Goal: Task Accomplishment & Management: Use online tool/utility

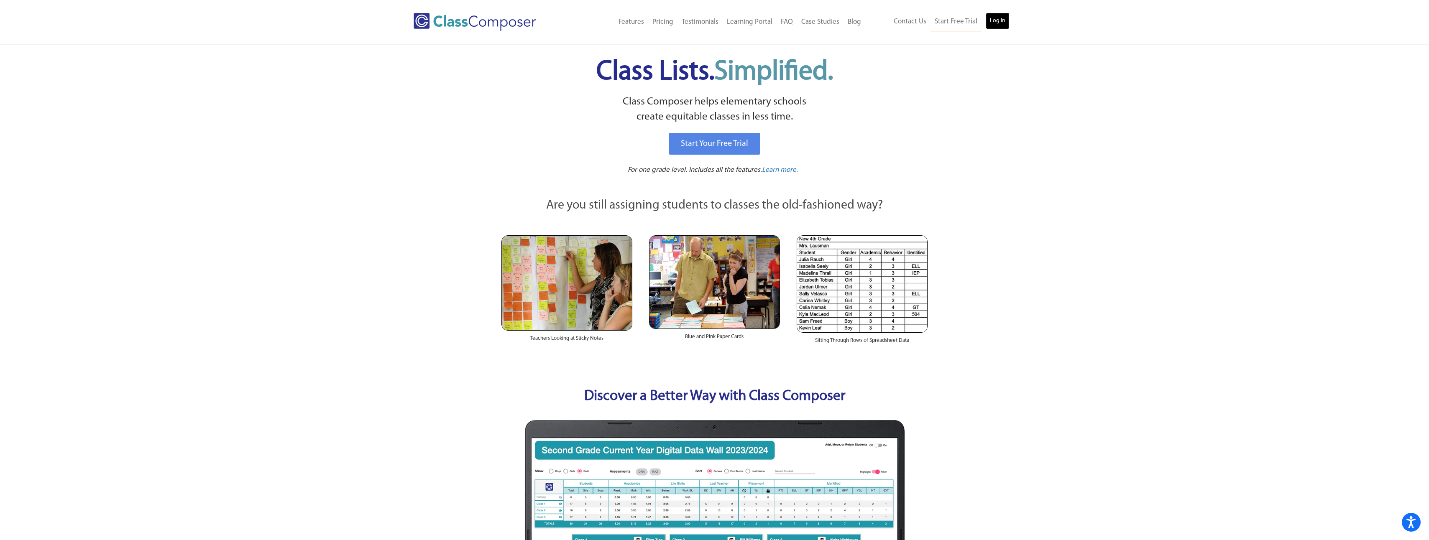
click at [1003, 26] on link "Log In" at bounding box center [998, 21] width 24 height 17
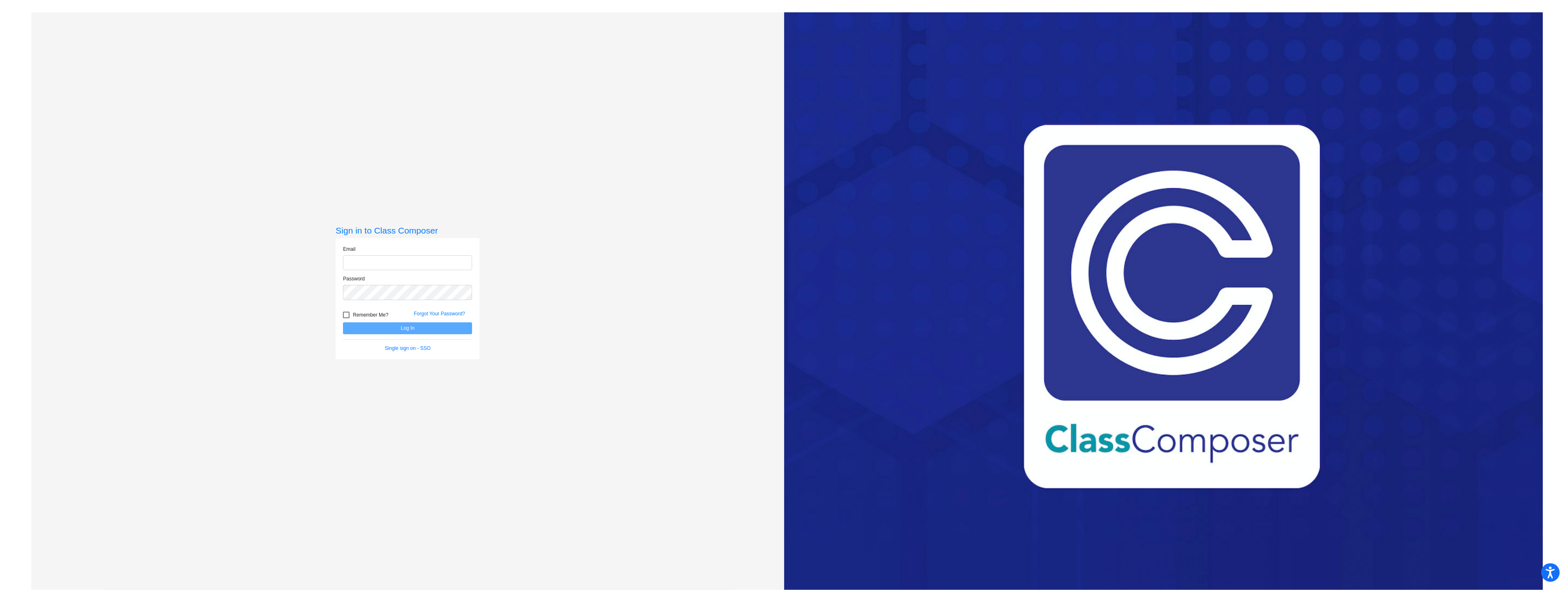
type input "f35991@forsyth.k12.ga.us"
click at [405, 328] on button "Log In" at bounding box center [407, 328] width 129 height 12
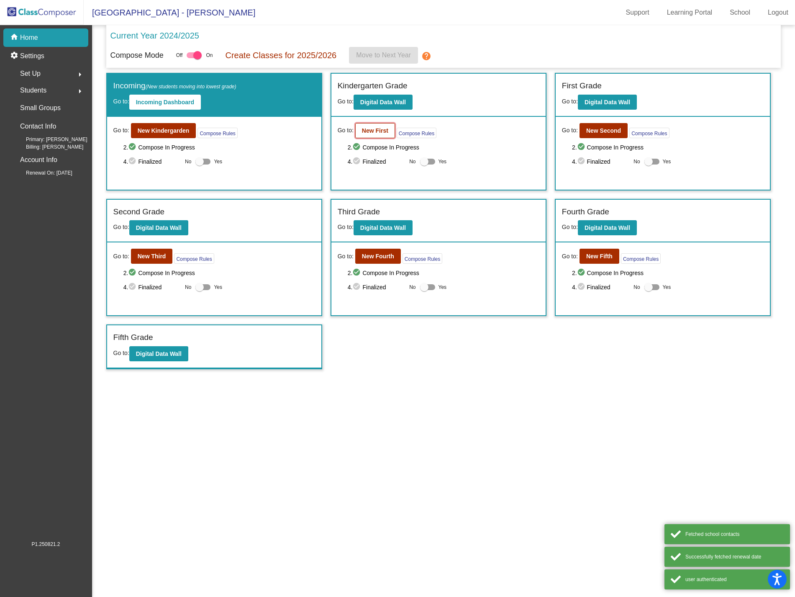
click at [384, 131] on b "New First" at bounding box center [375, 130] width 26 height 7
